Goal: Check status: Check status

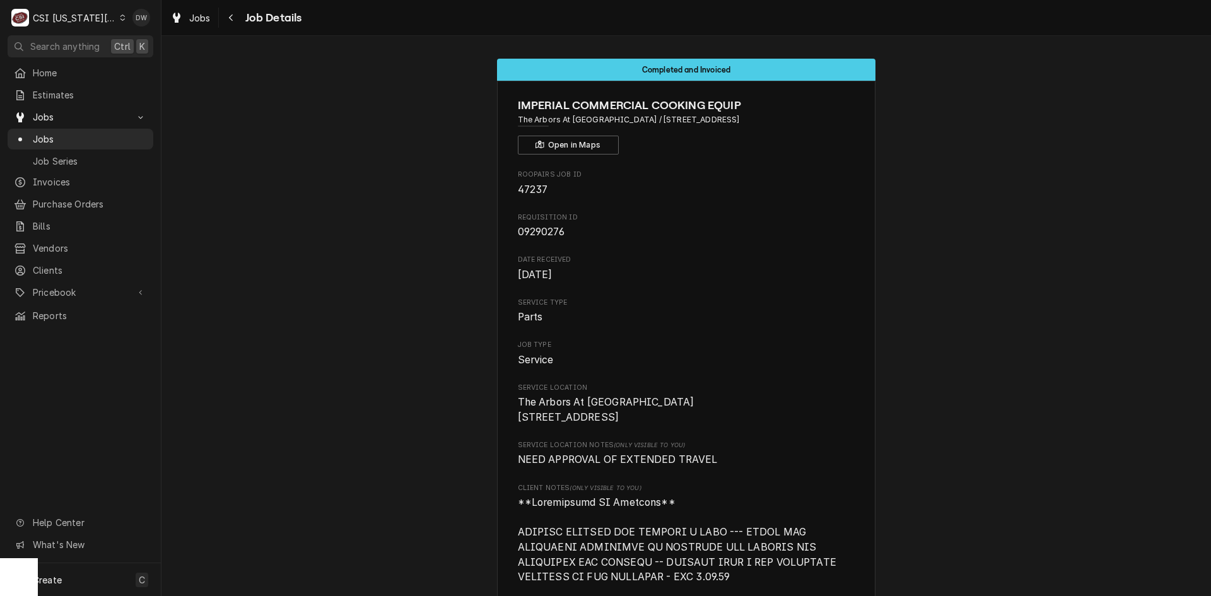
scroll to position [3029, 0]
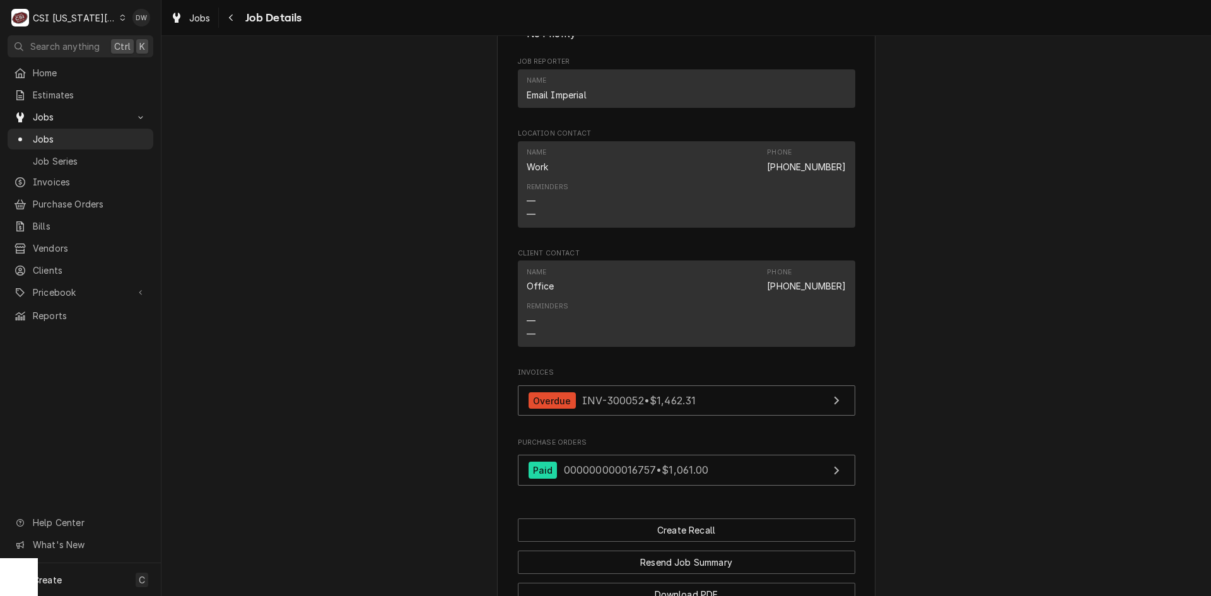
click at [112, 12] on div "C CSI Kansas City" at bounding box center [69, 17] width 122 height 25
click at [148, 59] on div "CSI St. [PERSON_NAME]" at bounding box center [216, 69] width 197 height 21
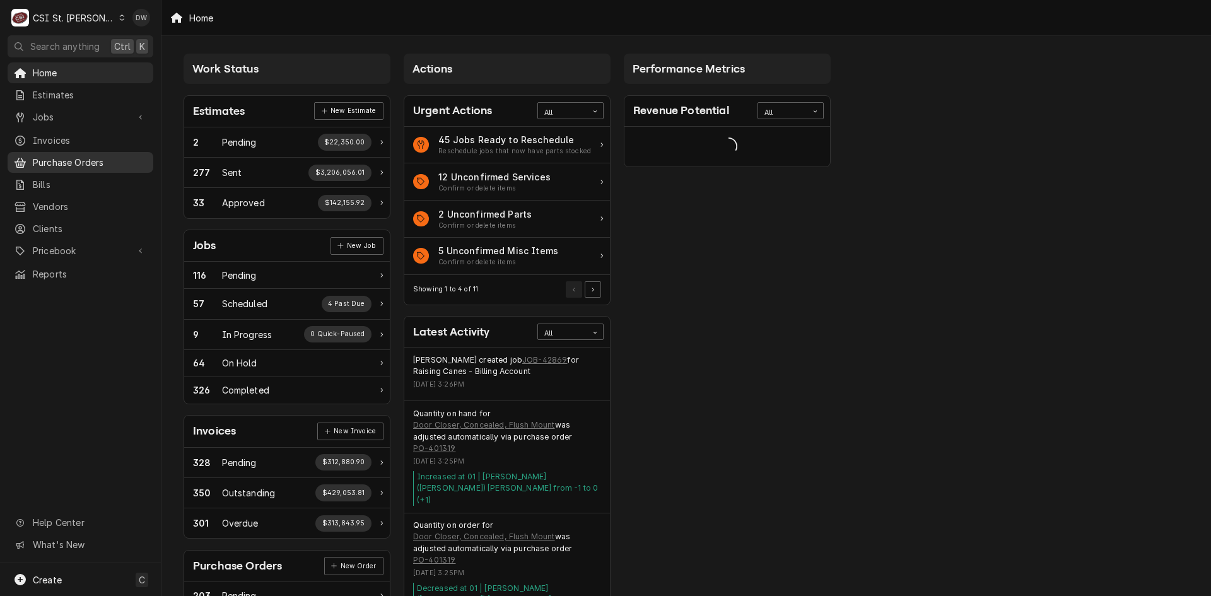
click at [54, 156] on span "Purchase Orders" at bounding box center [90, 162] width 114 height 13
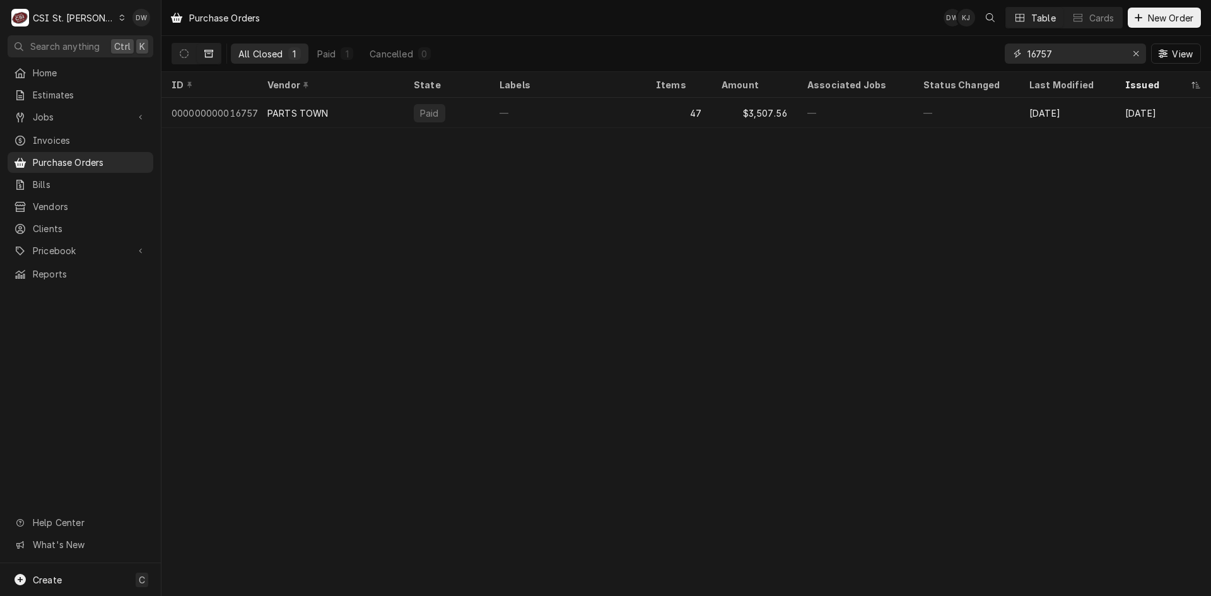
drag, startPoint x: 1060, startPoint y: 56, endPoint x: 990, endPoint y: 63, distance: 70.4
click at [990, 63] on div "All Closed 1 Paid 1 Cancelled 0 16757 View" at bounding box center [687, 53] width 1030 height 35
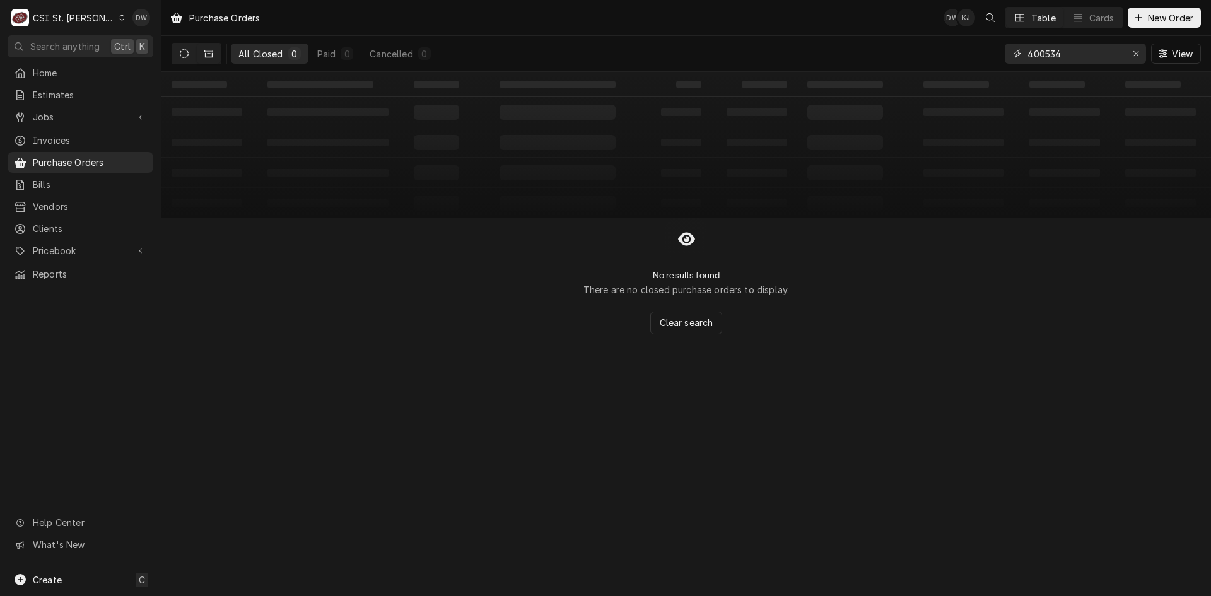
type input "400534"
click at [179, 52] on button "Dynamic Content Wrapper" at bounding box center [184, 54] width 24 height 20
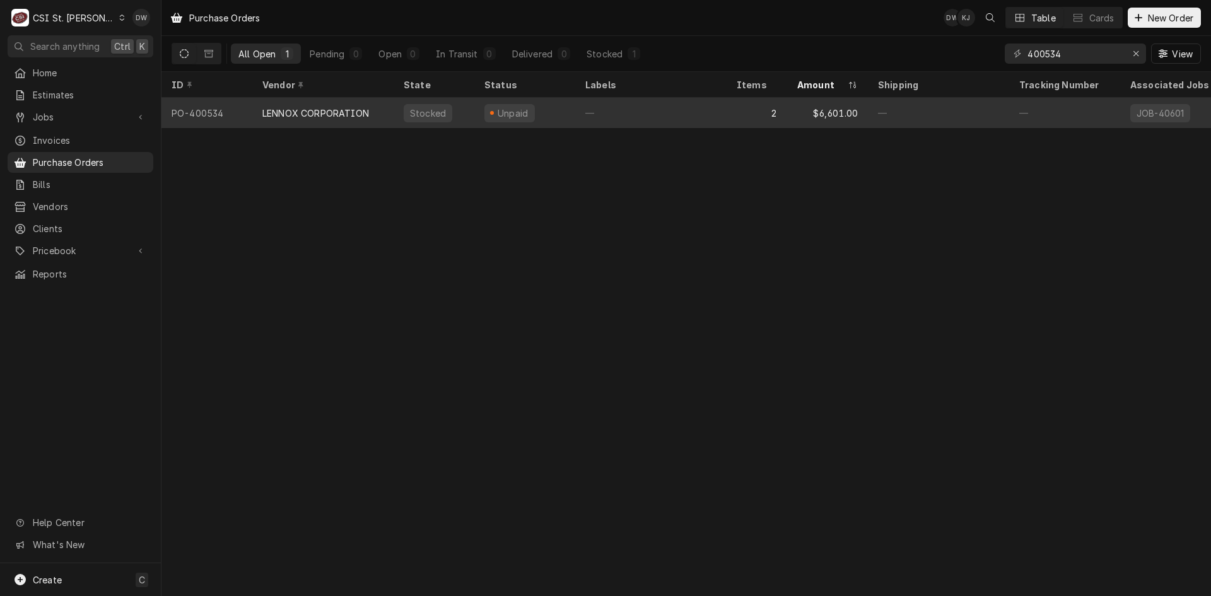
click at [339, 101] on div "LENNOX CORPORATION" at bounding box center [322, 113] width 141 height 30
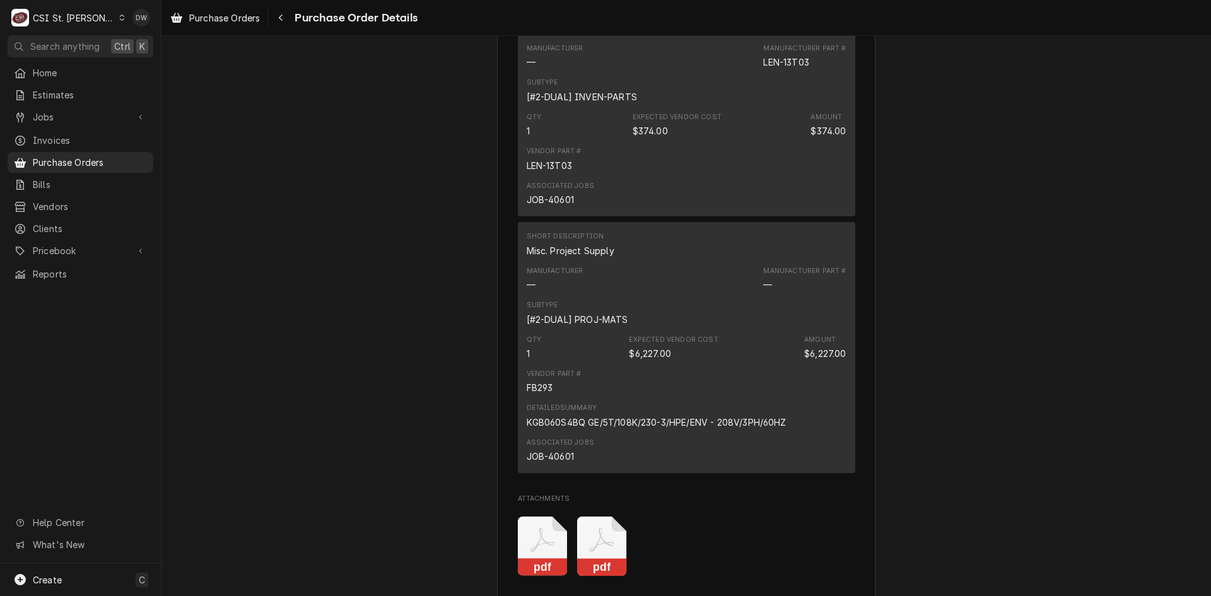
scroll to position [1199, 0]
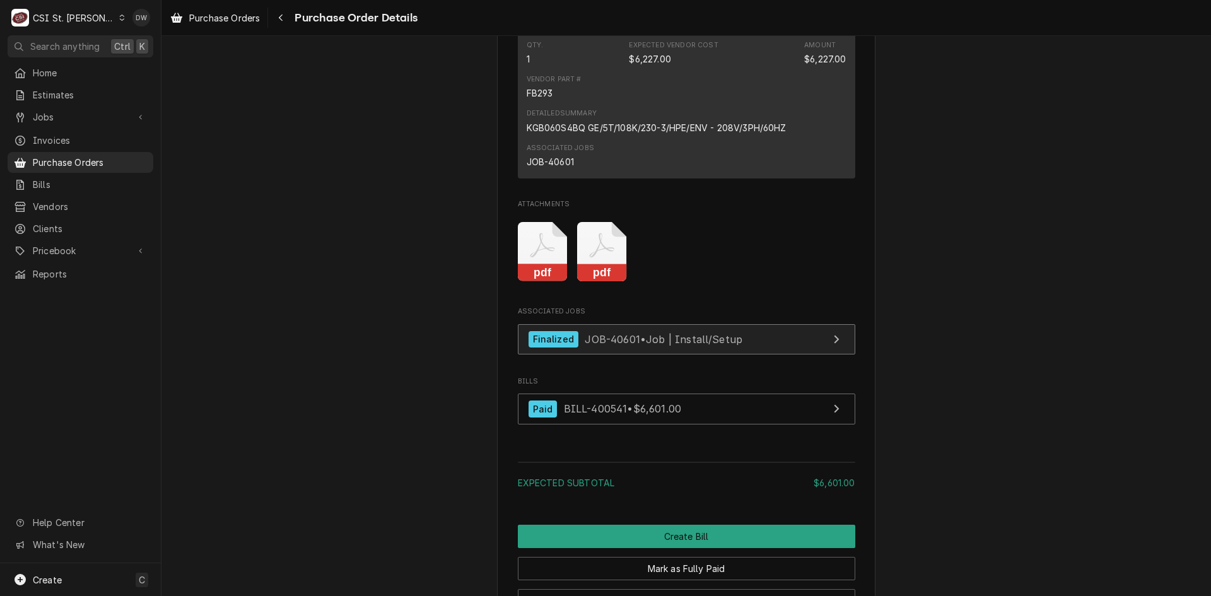
click at [557, 348] on div "Finalized" at bounding box center [554, 339] width 50 height 17
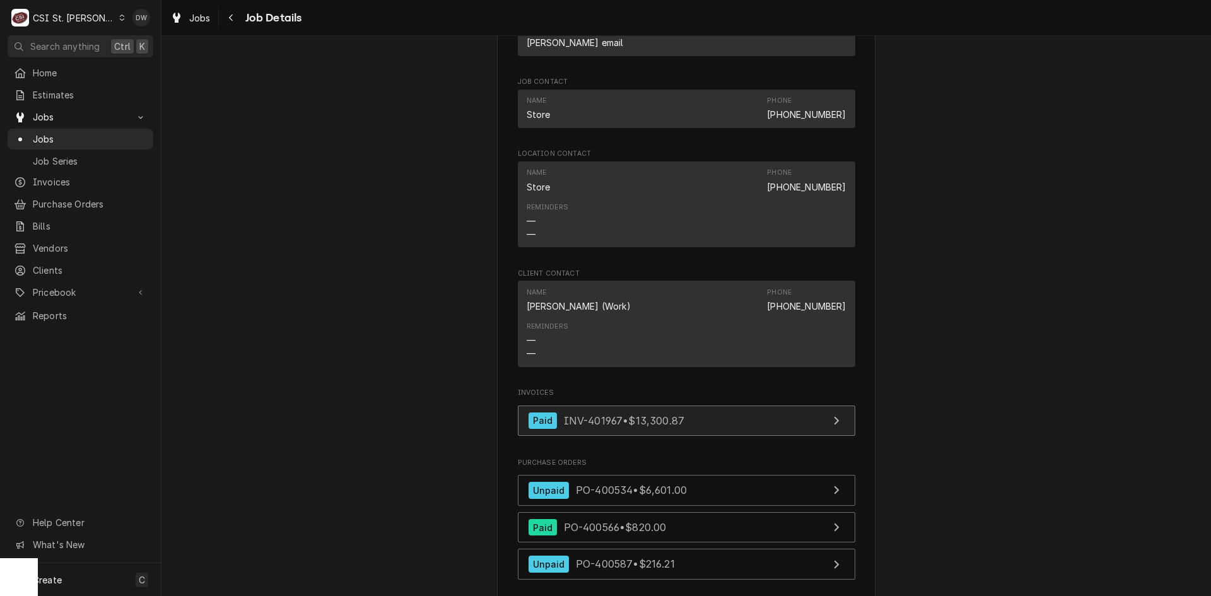
scroll to position [1704, 0]
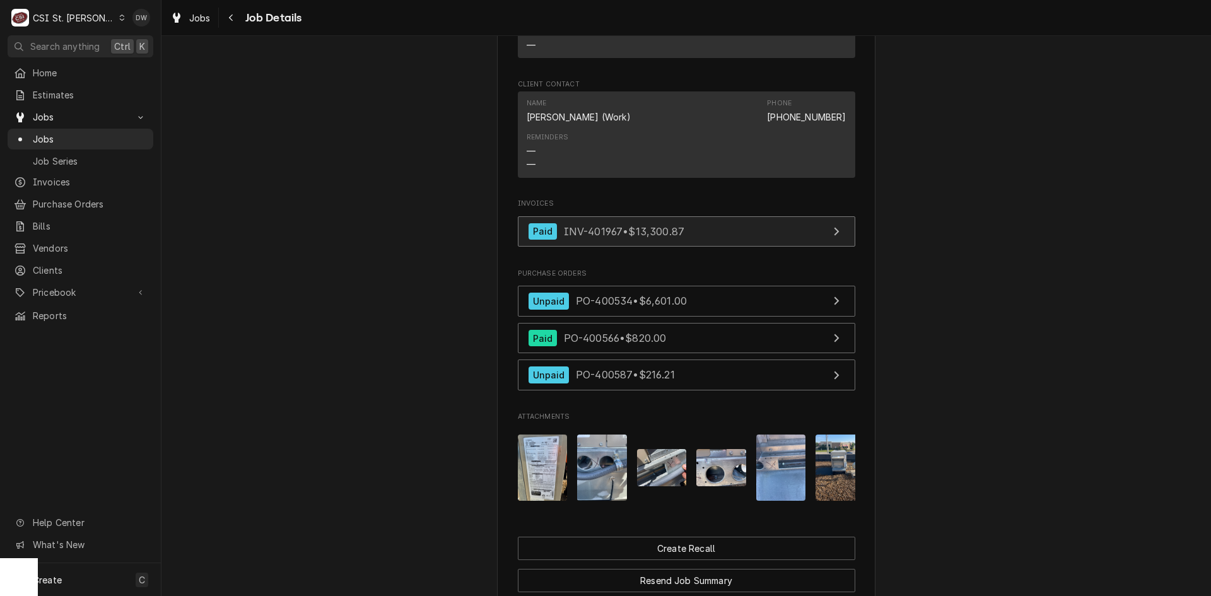
click at [588, 233] on span "INV-401967 • $13,300.87" at bounding box center [624, 231] width 121 height 13
